Goal: Information Seeking & Learning: Find specific fact

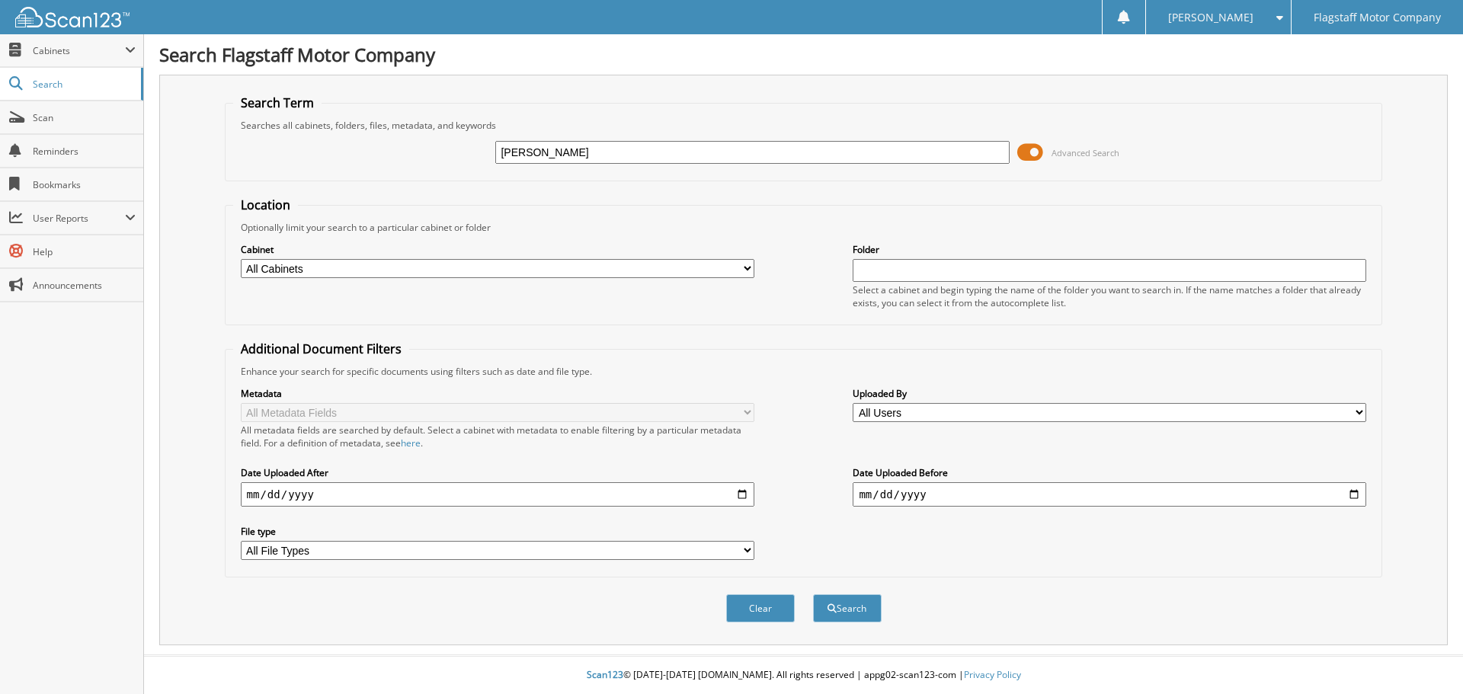
type input "[PERSON_NAME]"
click at [465, 269] on select "All Cabinets ACCOUNTS PAYABLE ACCOUNTS RECEIVABLE ADVERTISING [PERSON_NAME] CAR…" at bounding box center [498, 268] width 514 height 19
select select "16195"
click at [241, 259] on select "All Cabinets ACCOUNTS PAYABLE ACCOUNTS RECEIVABLE ADVERTISING [PERSON_NAME] CAR…" at bounding box center [498, 268] width 514 height 19
click at [889, 614] on div "Clear Search" at bounding box center [804, 609] width 1158 height 62
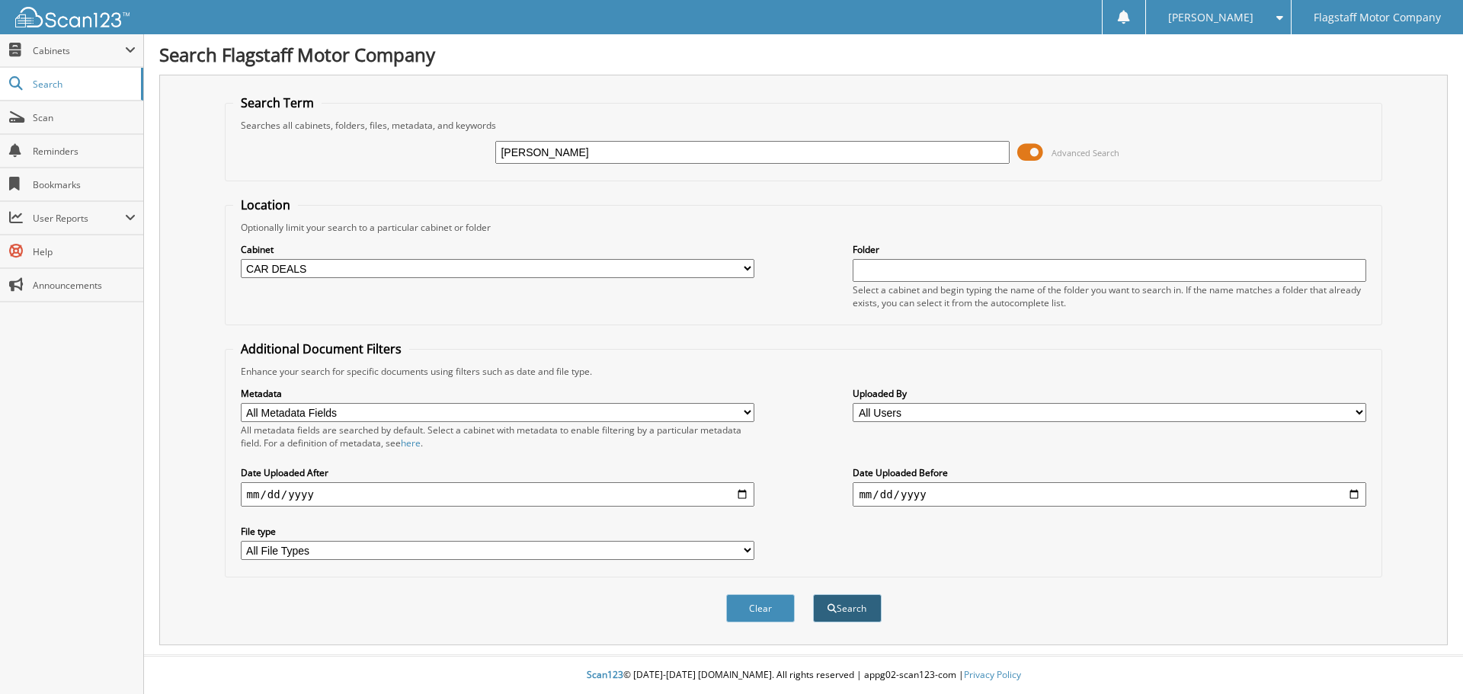
click at [875, 616] on button "Search" at bounding box center [847, 608] width 69 height 28
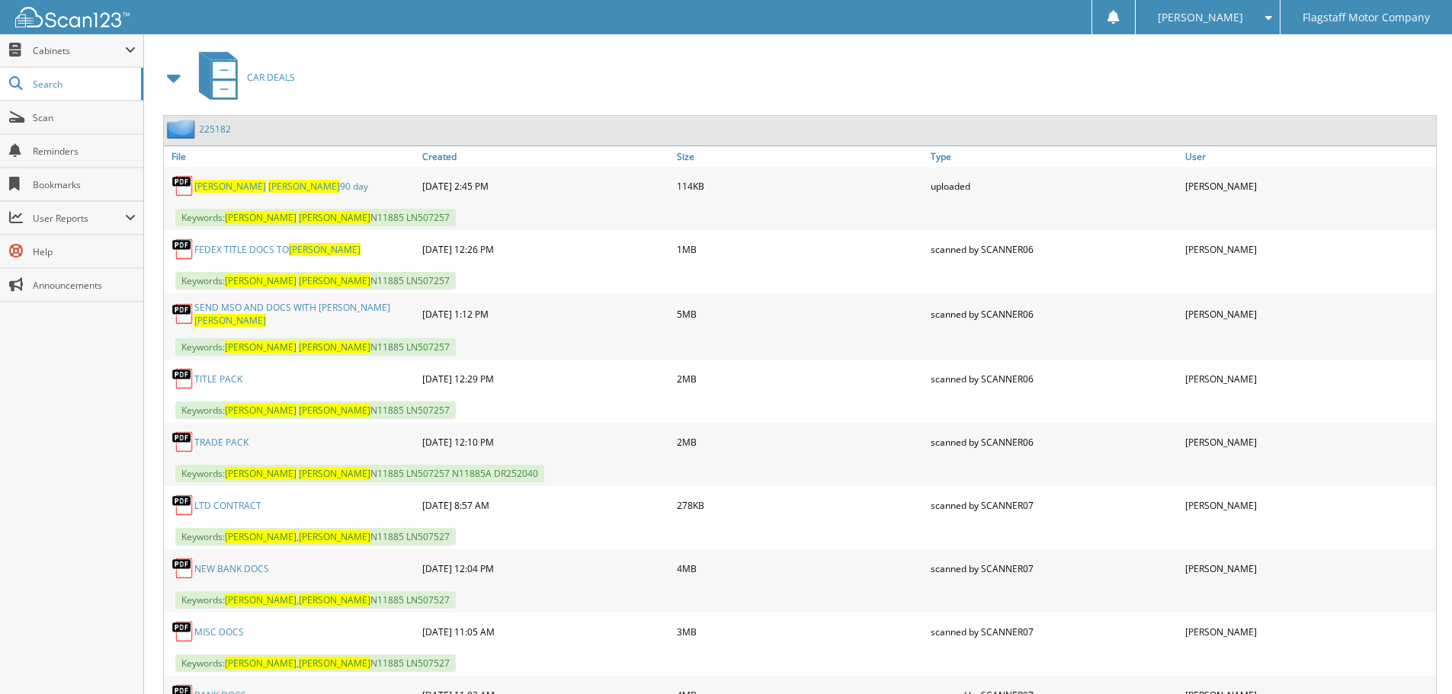
scroll to position [686, 0]
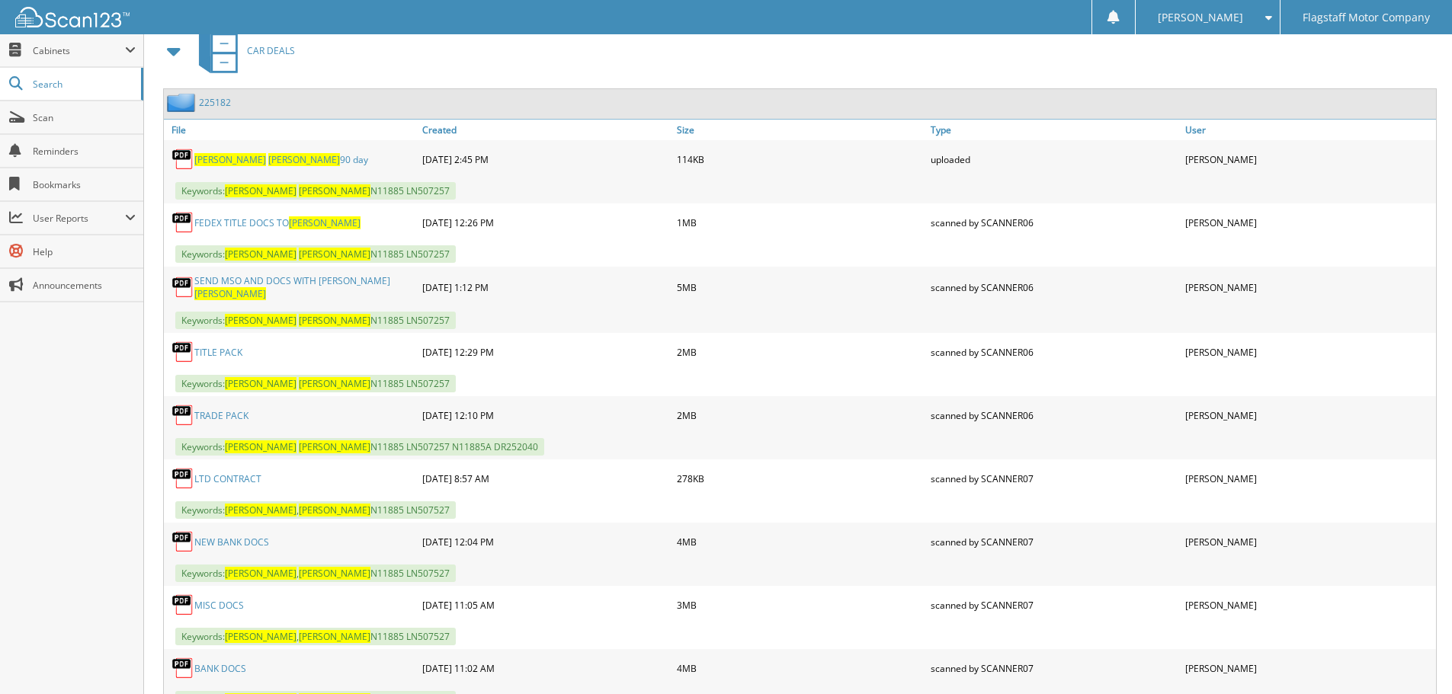
click at [228, 348] on link "TITLE PACK" at bounding box center [218, 352] width 48 height 13
drag, startPoint x: 283, startPoint y: 56, endPoint x: 293, endPoint y: 56, distance: 9.9
click at [283, 56] on span "CAR DEALS" at bounding box center [271, 50] width 48 height 13
